Goal: Task Accomplishment & Management: Use online tool/utility

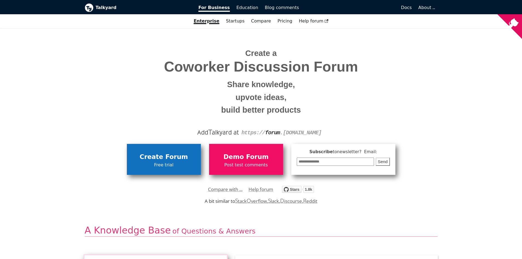
click at [173, 164] on span "Free trial" at bounding box center [164, 164] width 69 height 7
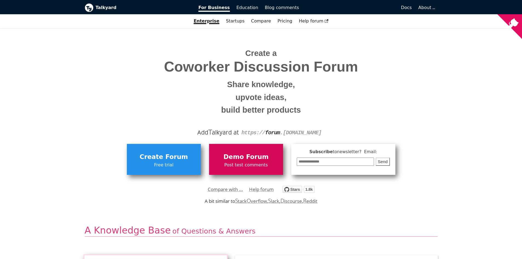
click at [242, 160] on span "Demo Forum" at bounding box center [246, 157] width 69 height 10
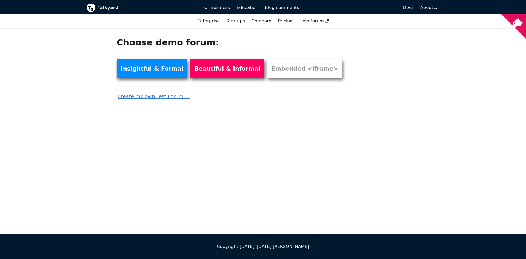
click at [160, 96] on link "Create my own Test Forum ..." at bounding box center [233, 95] width 232 height 12
